Goal: Task Accomplishment & Management: Use online tool/utility

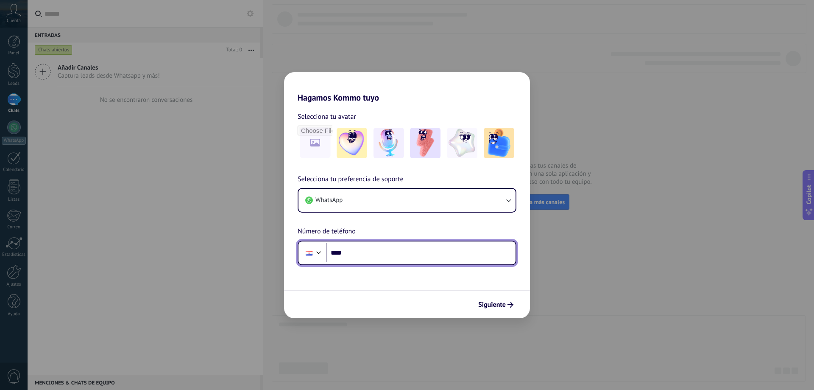
click at [366, 259] on input "****" at bounding box center [420, 252] width 189 height 19
type input "**********"
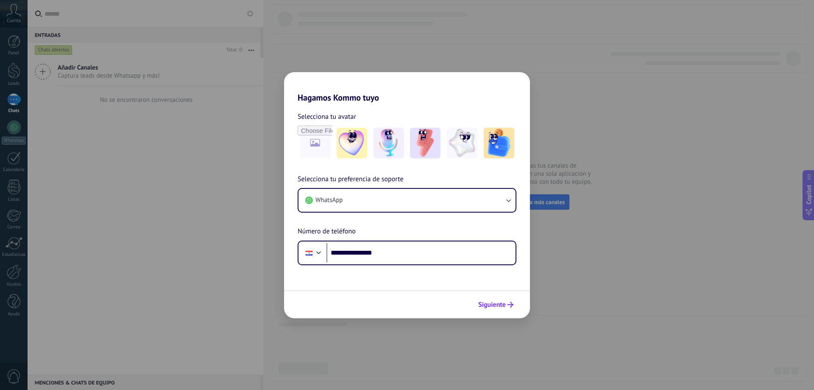
click at [496, 307] on span "Siguiente" at bounding box center [492, 304] width 28 height 6
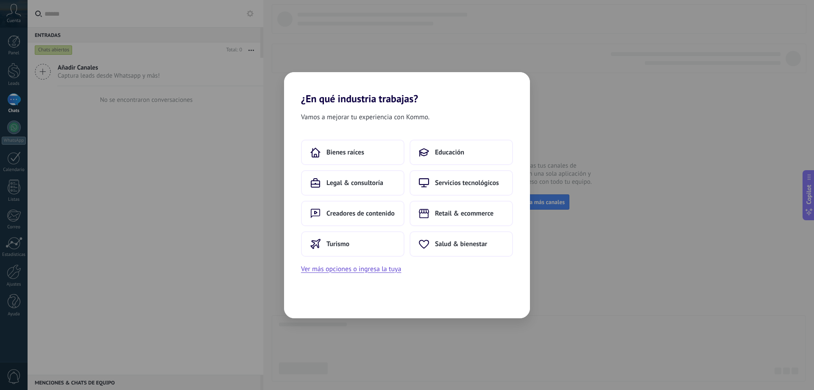
click at [428, 289] on div "Vamos a mejorar tu experiencia con Kommo. Bienes raíces Educación Legal & consu…" at bounding box center [407, 211] width 246 height 213
click at [453, 218] on button "Retail & ecommerce" at bounding box center [460, 213] width 103 height 25
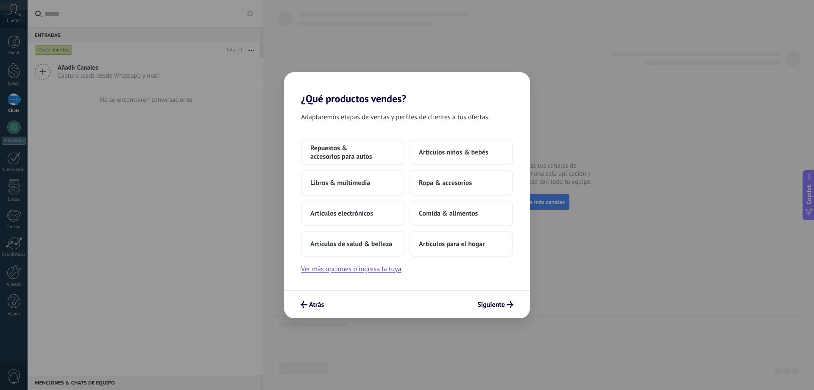
click at [440, 289] on div "Adaptaremos etapas de ventas y perfiles de clientes a tus ofertas. Repuestos & …" at bounding box center [407, 197] width 246 height 185
click at [469, 252] on button "Artículos para el hogar" at bounding box center [460, 243] width 103 height 25
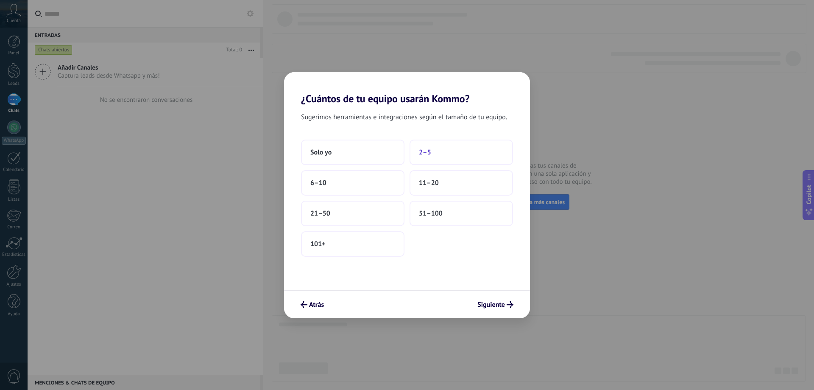
click at [429, 159] on button "2–5" at bounding box center [460, 151] width 103 height 25
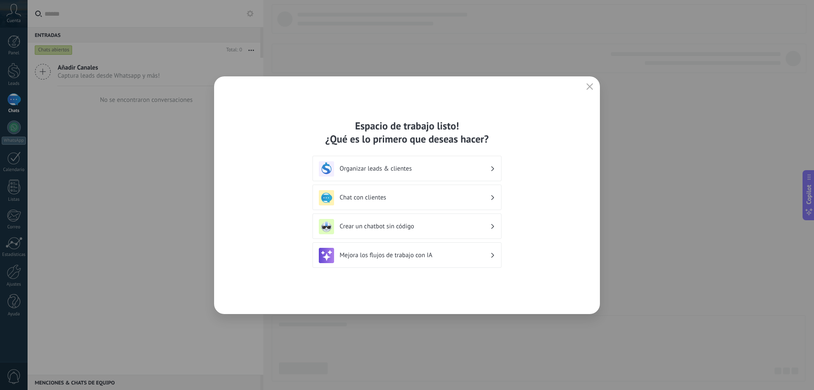
click at [409, 230] on h3 "Crear un chatbot sin código" at bounding box center [415, 226] width 150 height 8
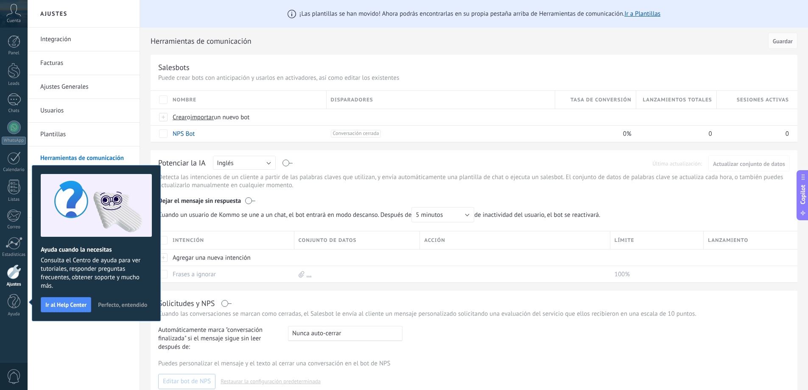
click at [127, 338] on div "Integración Facturas Ajustes Generales Usuarios Plantillas Herramientas de comu…" at bounding box center [84, 209] width 112 height 362
click at [14, 124] on div at bounding box center [14, 127] width 14 height 14
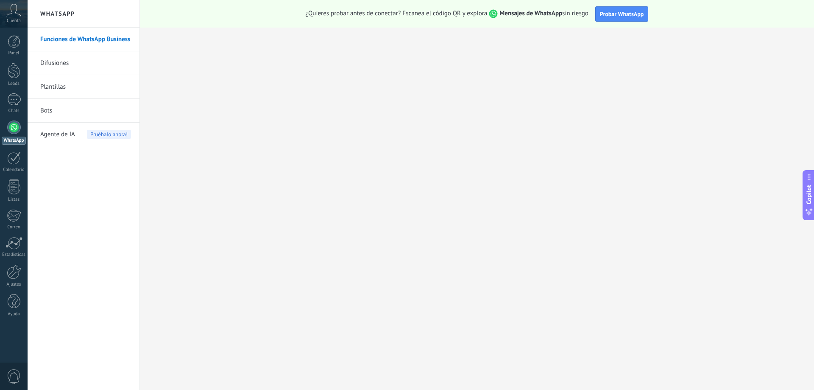
click at [57, 65] on link "Difusiones" at bounding box center [85, 63] width 91 height 24
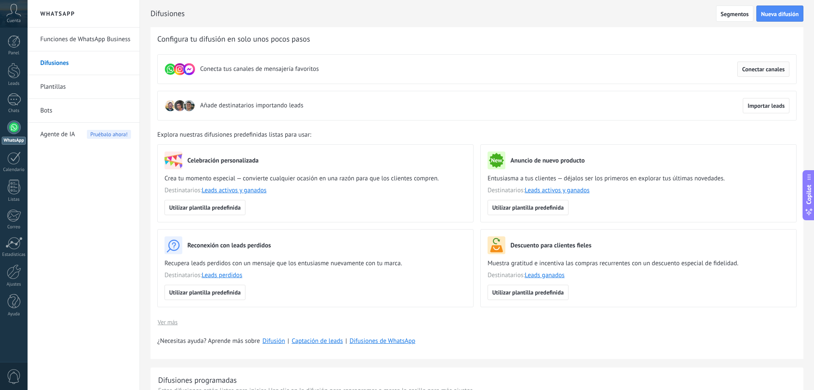
click at [766, 72] on span "Conectar canales" at bounding box center [763, 69] width 43 height 6
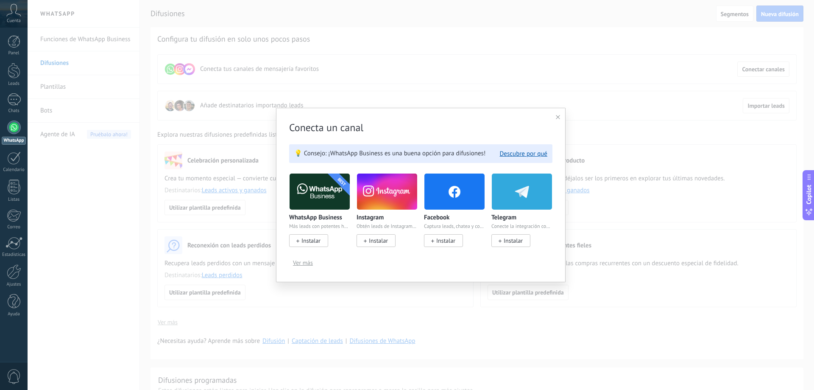
click at [315, 240] on span "Instalar" at bounding box center [310, 241] width 19 height 8
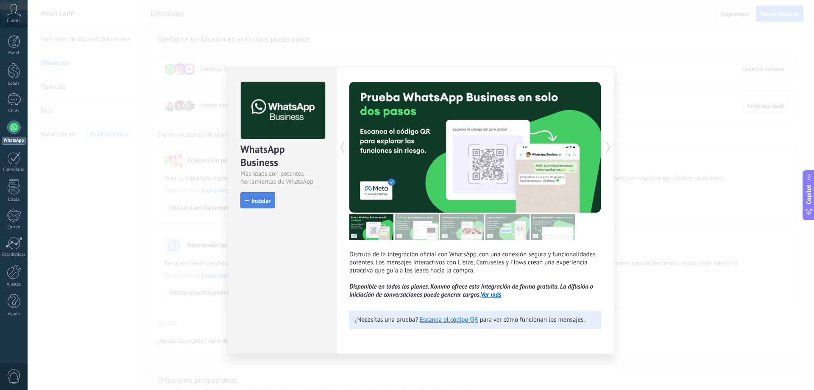
click at [260, 200] on span "Instalar" at bounding box center [260, 201] width 19 height 6
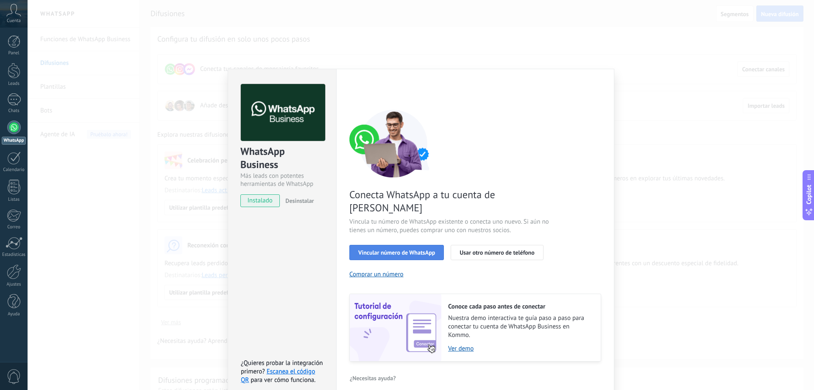
click at [399, 249] on span "Vincular número de WhatsApp" at bounding box center [396, 252] width 77 height 6
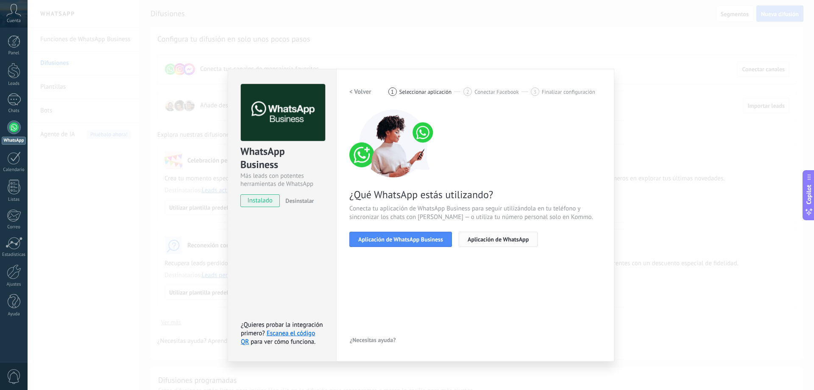
click at [485, 240] on span "Aplicación de WhatsApp" at bounding box center [498, 239] width 61 height 6
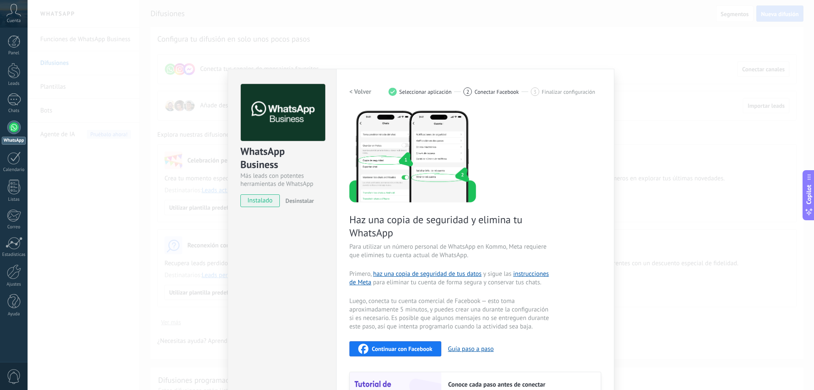
click at [360, 90] on h2 "< Volver" at bounding box center [360, 92] width 22 height 8
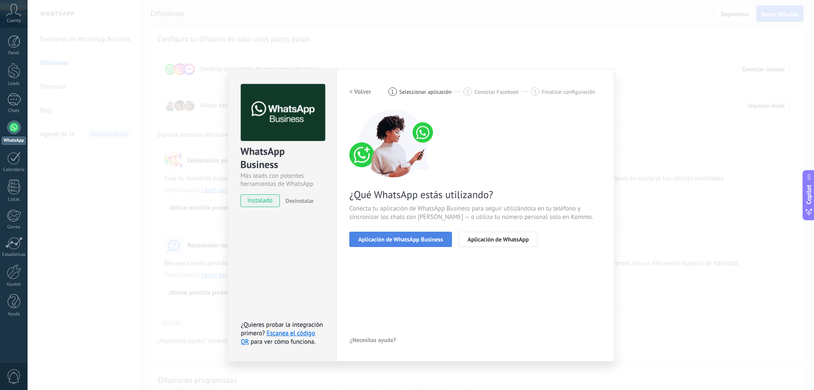
click at [407, 242] on span "Aplicación de WhatsApp Business" at bounding box center [400, 239] width 85 height 6
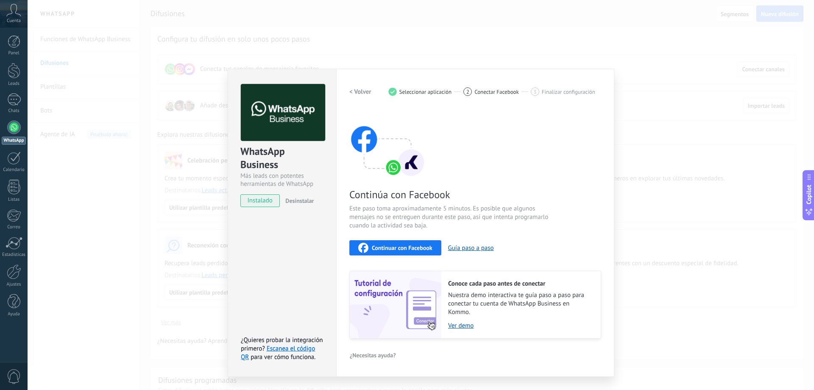
click at [397, 249] on span "Continuar con Facebook" at bounding box center [402, 248] width 61 height 6
click at [663, 122] on div "WhatsApp Business Más leads con potentes herramientas de WhatsApp instalado Des…" at bounding box center [421, 195] width 786 height 390
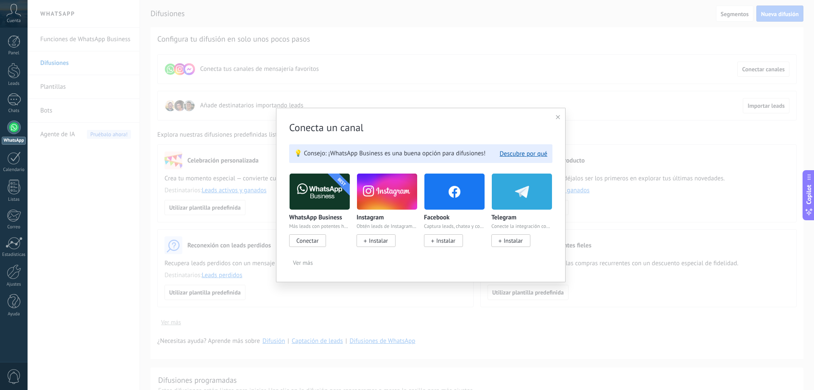
click at [304, 240] on span "Conectar" at bounding box center [307, 241] width 22 height 8
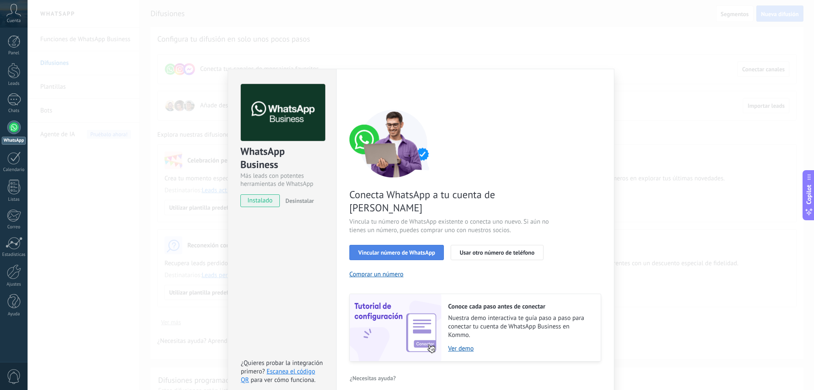
click at [376, 245] on button "Vincular número de WhatsApp" at bounding box center [396, 252] width 95 height 15
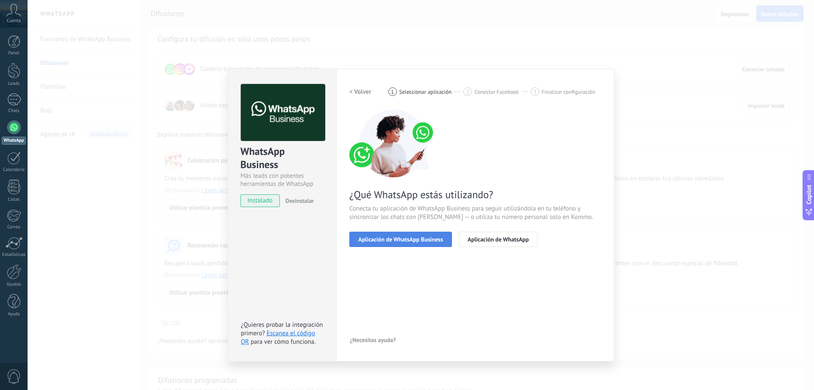
click at [391, 243] on button "Aplicación de WhatsApp Business" at bounding box center [400, 238] width 103 height 15
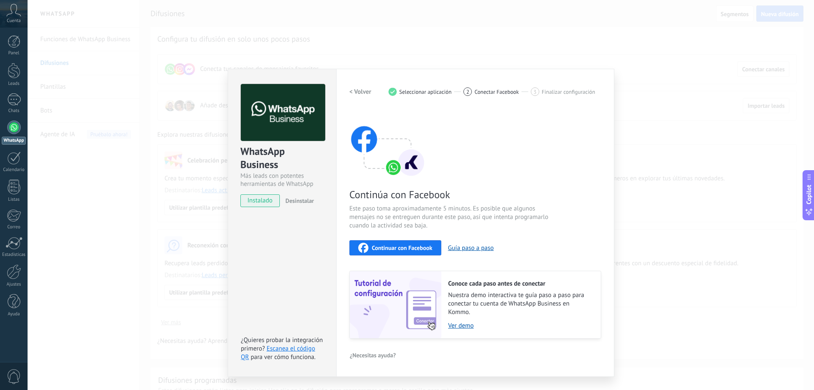
click at [361, 89] on h2 "< Volver" at bounding box center [360, 92] width 22 height 8
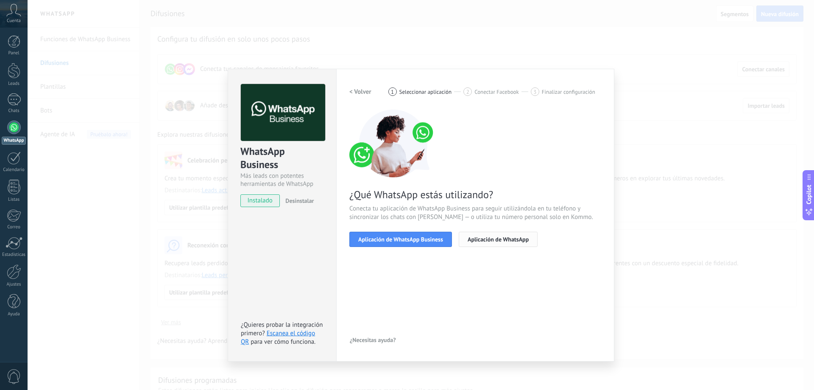
click at [501, 242] on span "Aplicación de WhatsApp" at bounding box center [498, 239] width 61 height 6
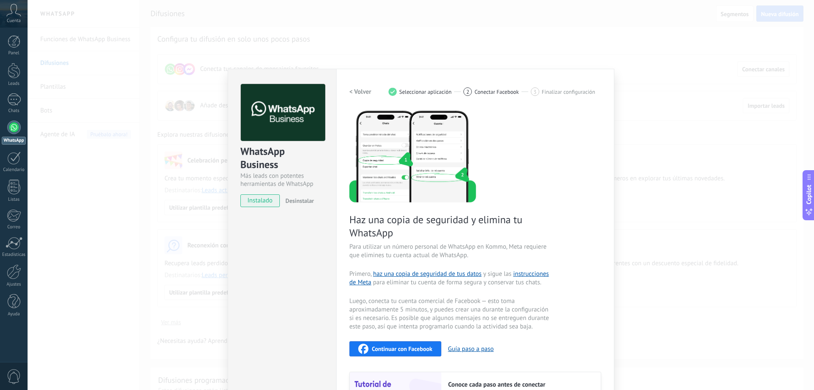
click at [357, 91] on h2 "< Volver" at bounding box center [360, 92] width 22 height 8
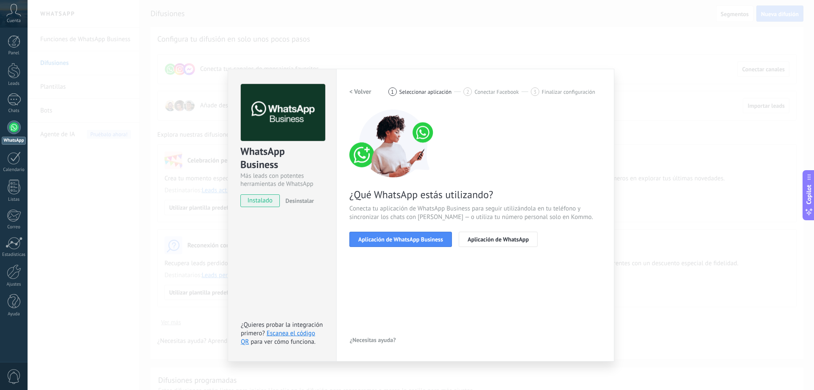
click at [357, 92] on h2 "< Volver" at bounding box center [360, 92] width 22 height 8
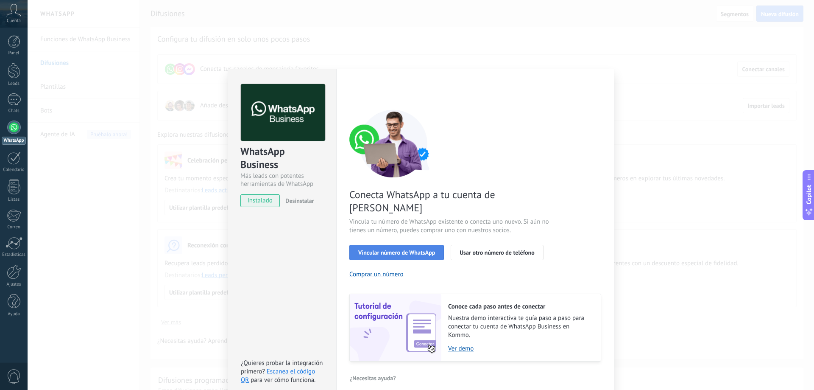
click at [395, 249] on span "Vincular número de WhatsApp" at bounding box center [396, 252] width 77 height 6
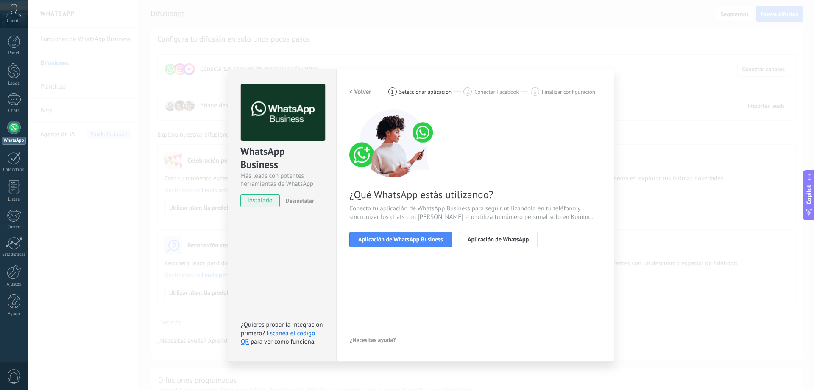
click at [395, 241] on span "Aplicación de WhatsApp Business" at bounding box center [400, 239] width 85 height 6
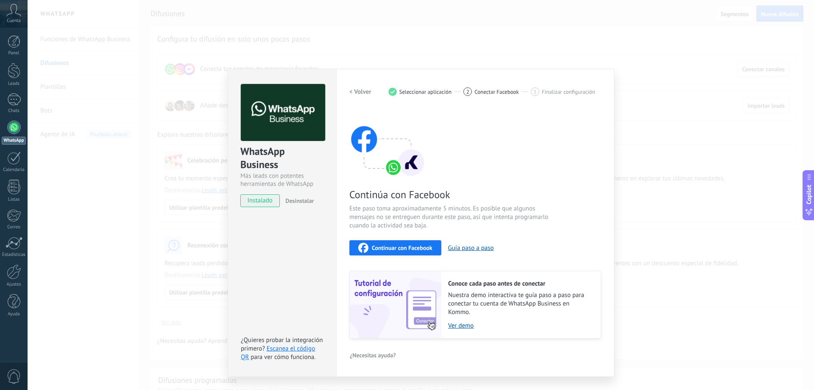
click at [388, 248] on span "Continuar con Facebook" at bounding box center [402, 248] width 61 height 6
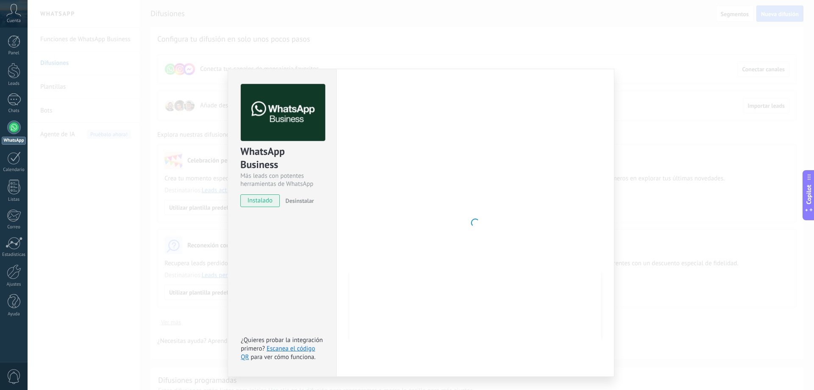
click at [436, 238] on div at bounding box center [475, 222] width 252 height 277
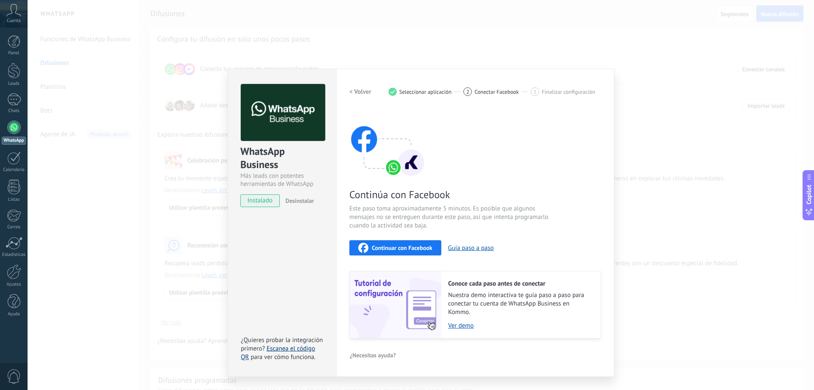
click at [297, 348] on link "Escanea el código QR" at bounding box center [278, 352] width 74 height 17
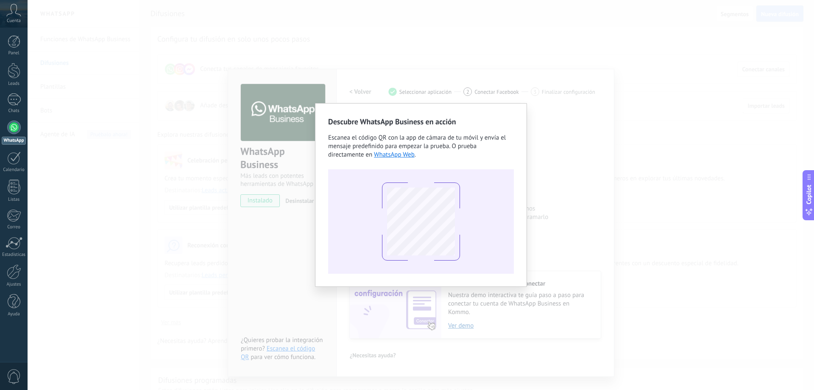
click at [637, 210] on div "Descubre WhatsApp Business en acción Escanea el código QR con la app [PERSON_NA…" at bounding box center [421, 195] width 786 height 390
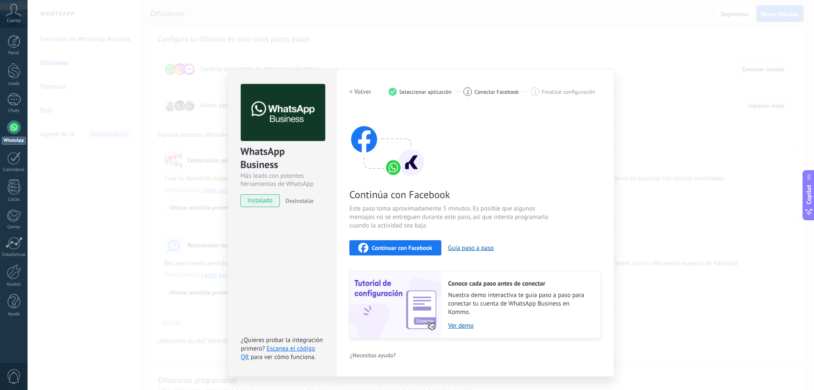
click at [632, 148] on div "WhatsApp Business Más leads con potentes herramientas de WhatsApp instalado Des…" at bounding box center [421, 195] width 786 height 390
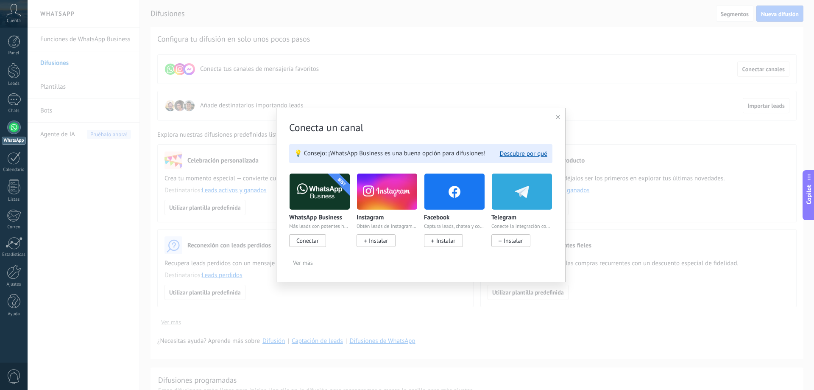
click at [309, 241] on span "Conectar" at bounding box center [307, 241] width 22 height 8
